Goal: Task Accomplishment & Management: Use online tool/utility

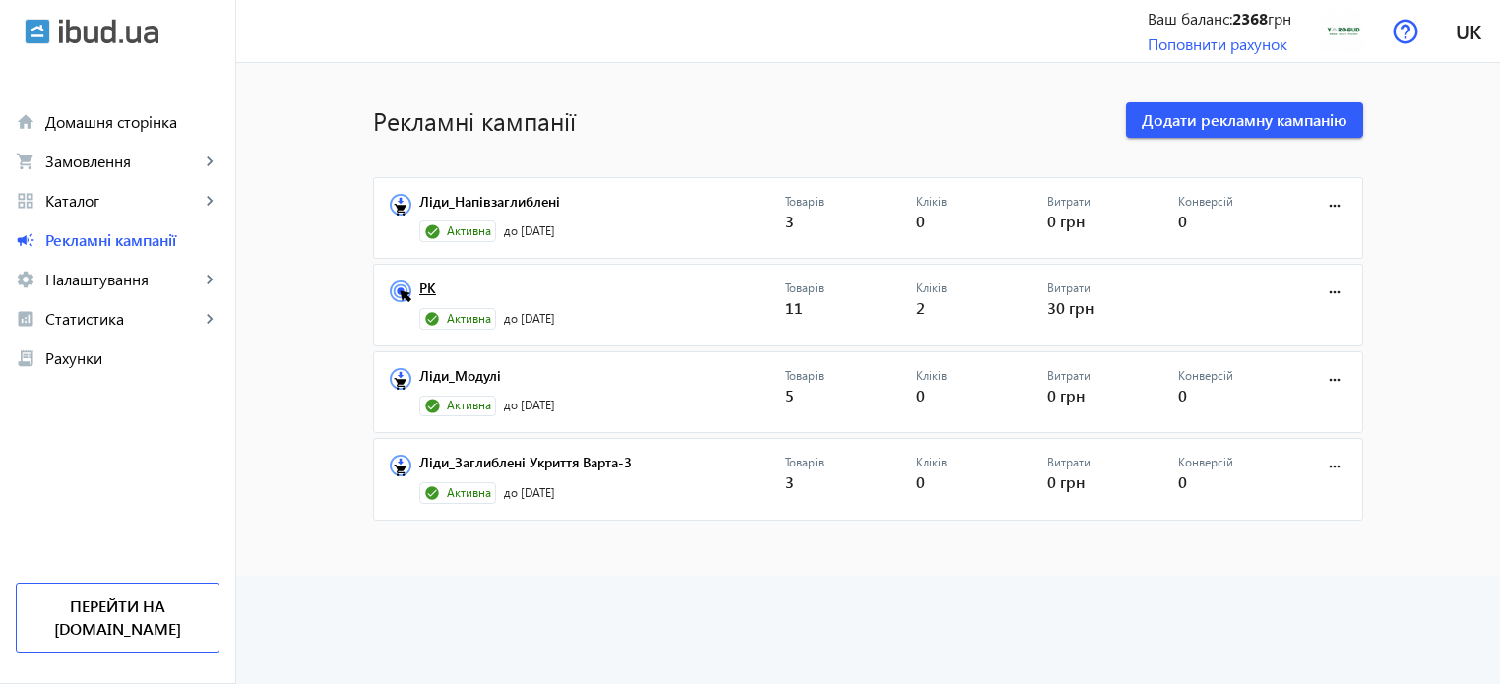
click at [420, 286] on link "РК" at bounding box center [602, 294] width 366 height 28
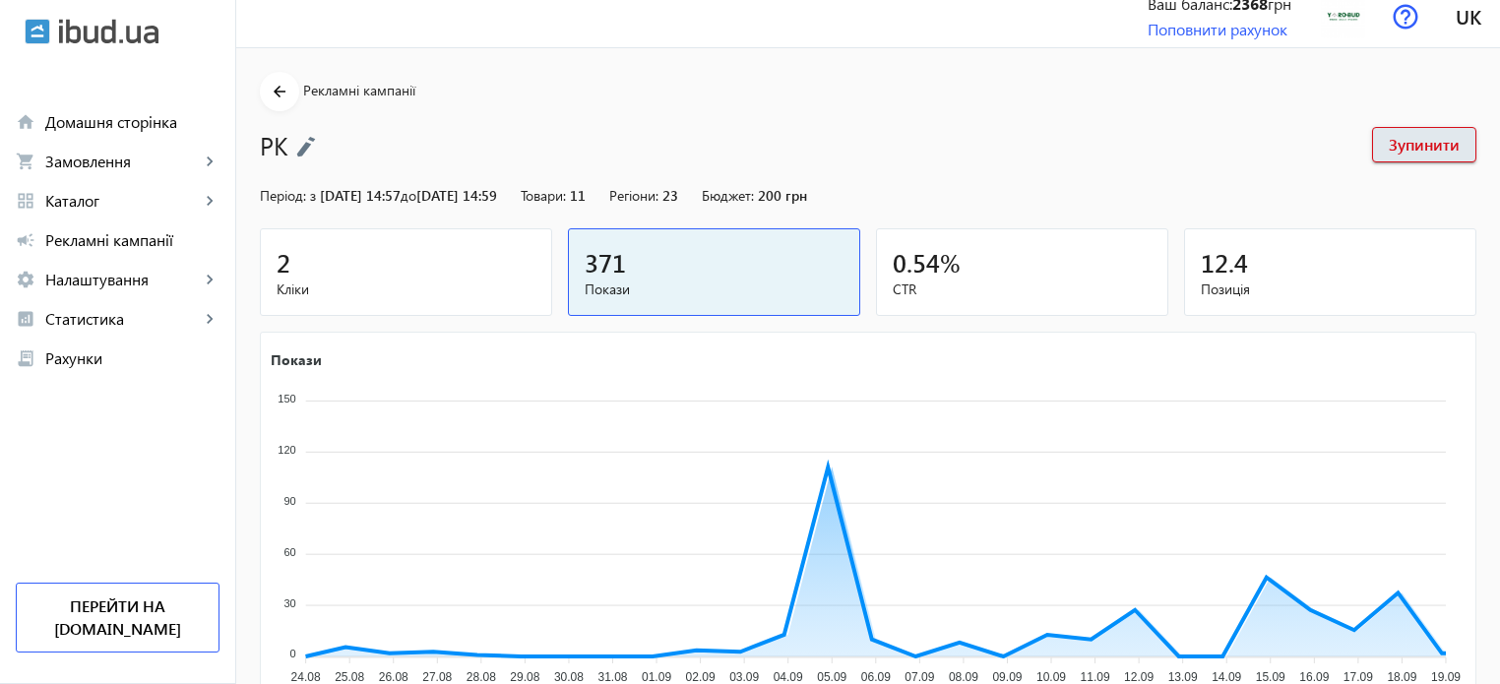
scroll to position [267, 0]
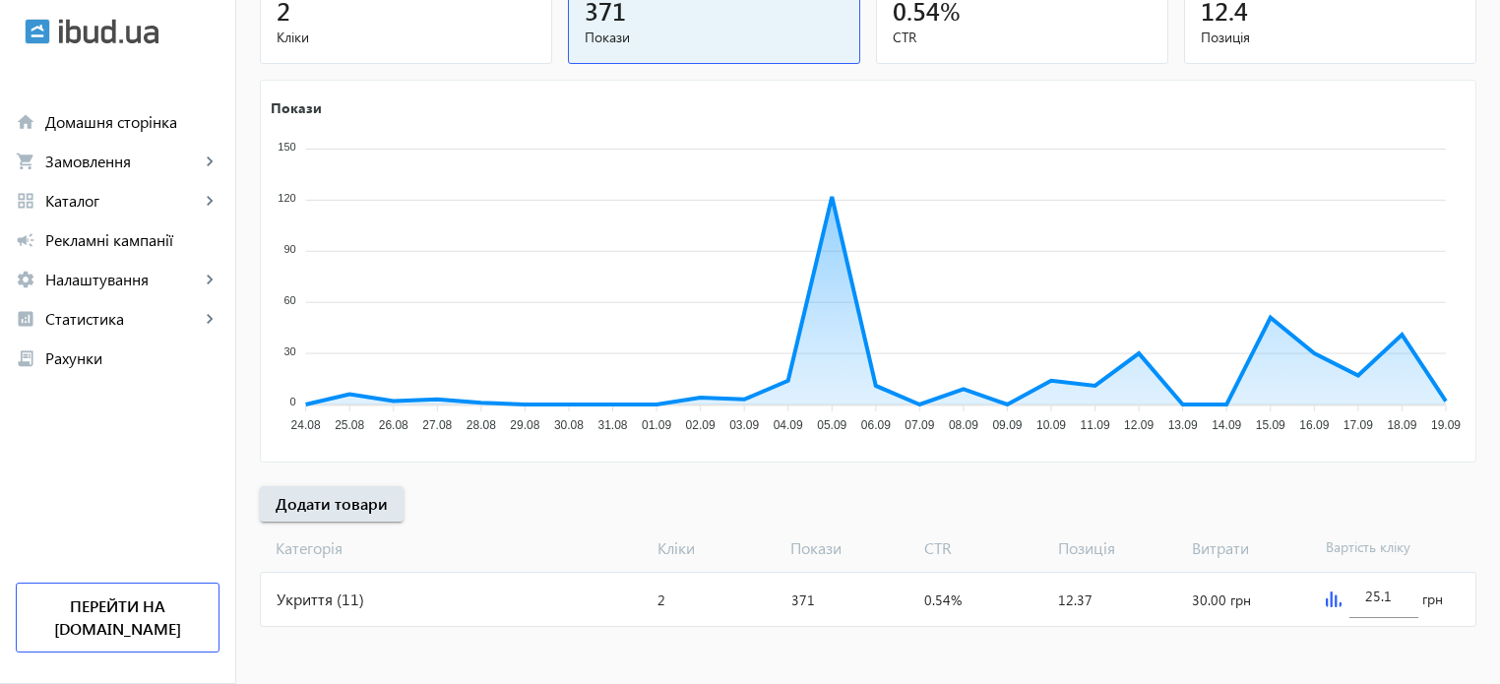
click at [1332, 597] on img at bounding box center [1334, 599] width 16 height 16
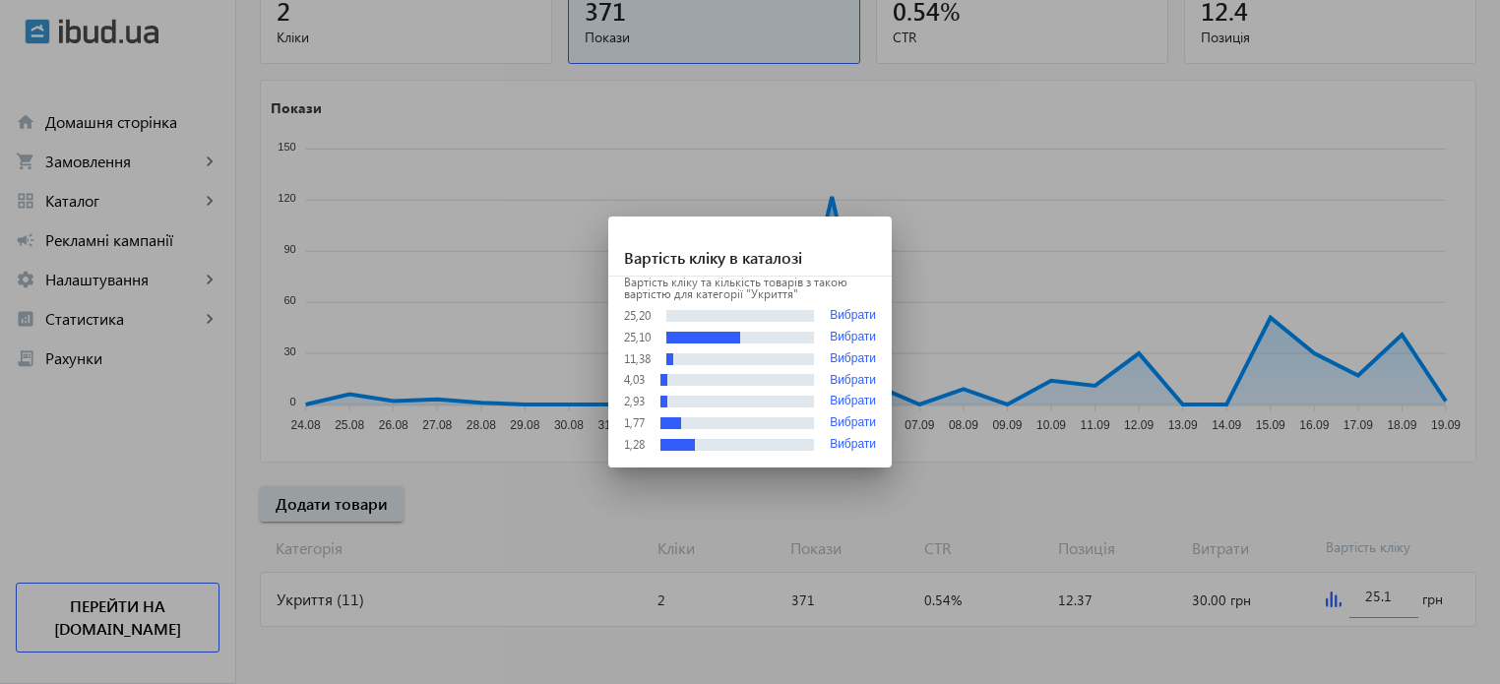
scroll to position [0, 0]
drag, startPoint x: 860, startPoint y: 315, endPoint x: 960, endPoint y: 255, distance: 117.0
click at [960, 255] on div "Вартість кліку в каталозі Вартість кліку та кількість товарів з такою вартістю …" at bounding box center [750, 342] width 1500 height 684
click at [967, 252] on div at bounding box center [750, 342] width 1500 height 684
